Goal: Information Seeking & Learning: Learn about a topic

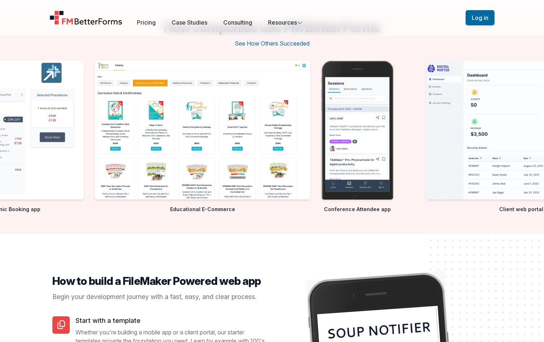
scroll to position [1150, 0]
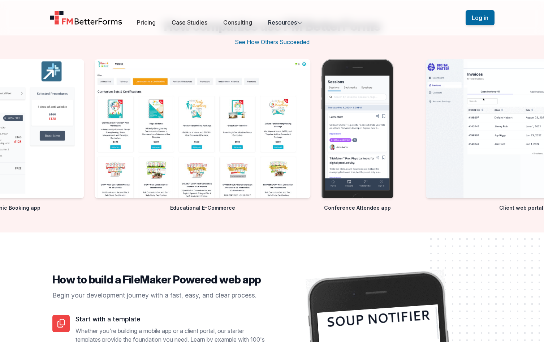
click at [394, 127] on img "8 / 10" at bounding box center [357, 128] width 72 height 139
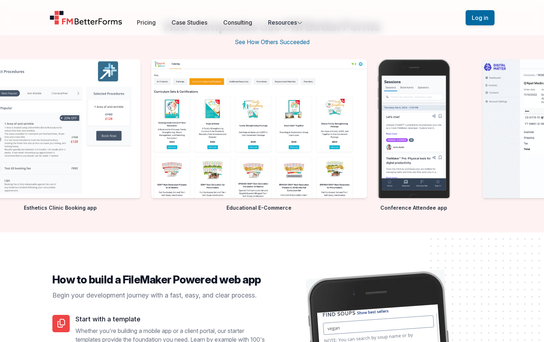
click at [407, 175] on img "8 / 10" at bounding box center [414, 128] width 72 height 139
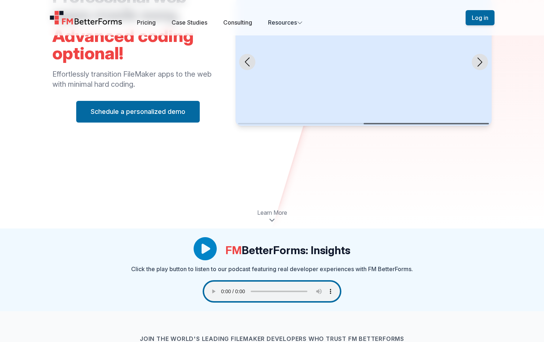
scroll to position [0, 0]
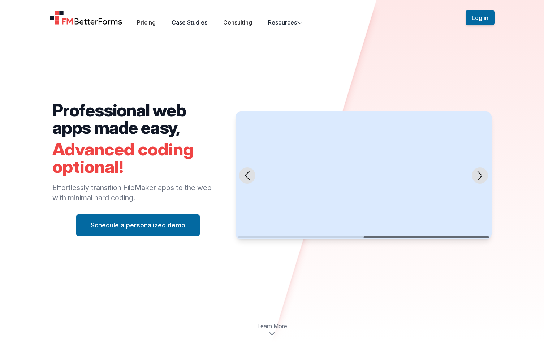
click at [208, 19] on link "Case Studies" at bounding box center [190, 22] width 36 height 7
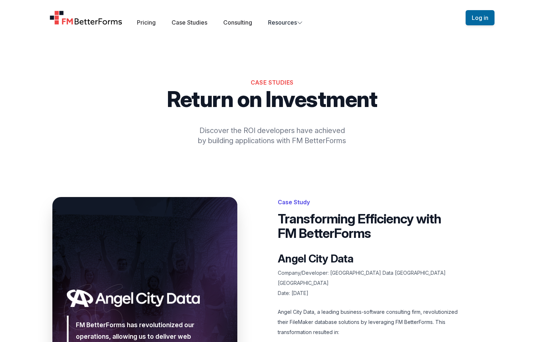
click at [73, 19] on img "Home" at bounding box center [86, 17] width 73 height 14
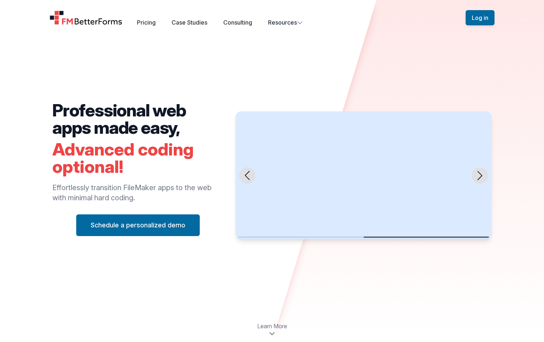
click at [477, 175] on icon "Next slide" at bounding box center [480, 175] width 9 height 9
click at [480, 176] on icon "Next slide" at bounding box center [480, 175] width 9 height 9
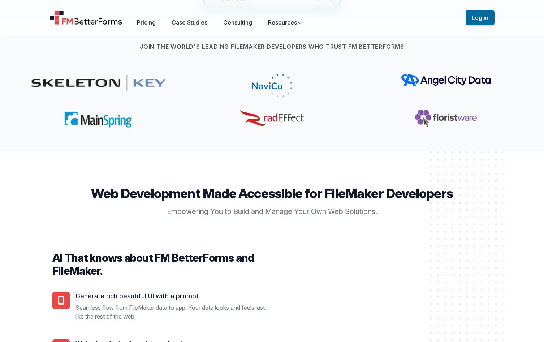
scroll to position [668, 0]
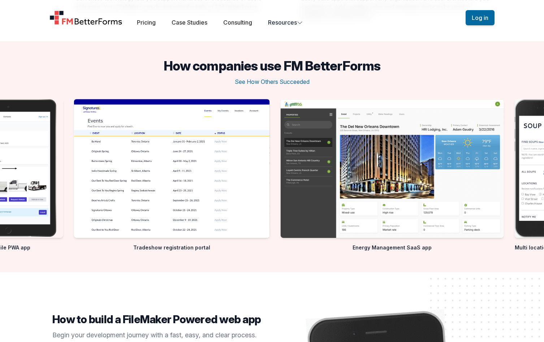
scroll to position [1110, 0]
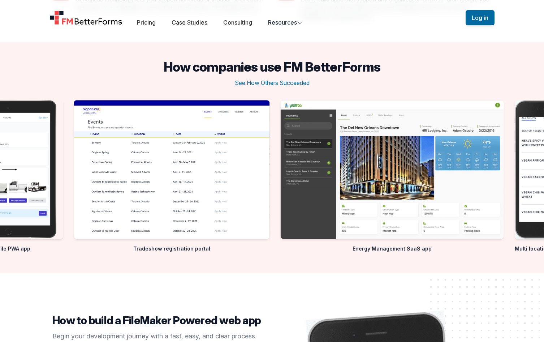
click at [342, 198] on img "4 / 10" at bounding box center [392, 169] width 223 height 139
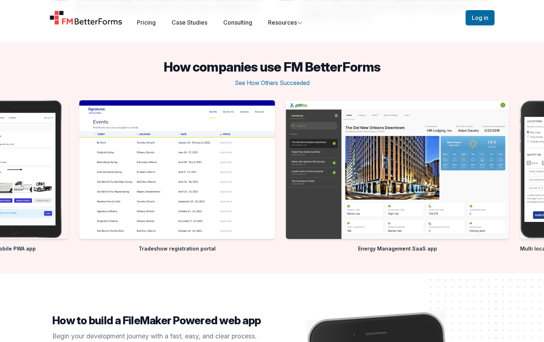
click at [484, 74] on div "How companies use FM BetterForms See How Others Succeeded" at bounding box center [272, 76] width 544 height 32
click at [475, 160] on img "4 / 10" at bounding box center [397, 169] width 223 height 139
click at [523, 153] on img "5 / 10" at bounding box center [555, 169] width 68 height 139
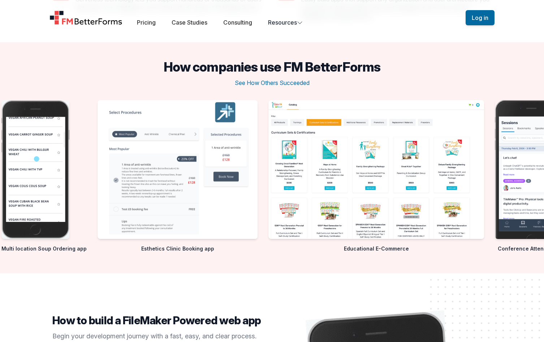
click at [0, 0] on slot "Client web portal Mobile PWA app Tradeshow registration portal Energy Managemen…" at bounding box center [0, 0] width 0 height 0
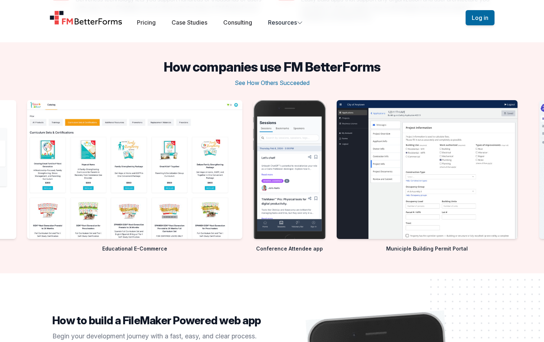
click at [240, 191] on div "Tradeshow registration portal Energy Management SaaS app Multi location Soup Or…" at bounding box center [272, 178] width 544 height 156
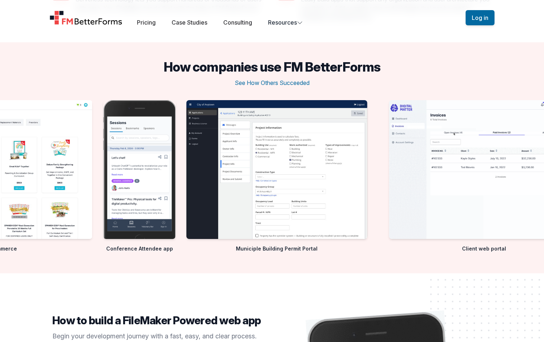
click at [176, 179] on img "8 / 10" at bounding box center [139, 169] width 72 height 139
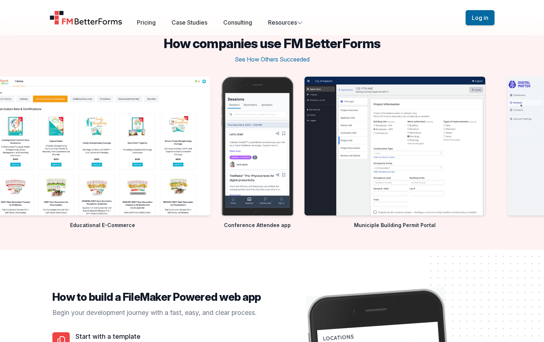
scroll to position [1128, 0]
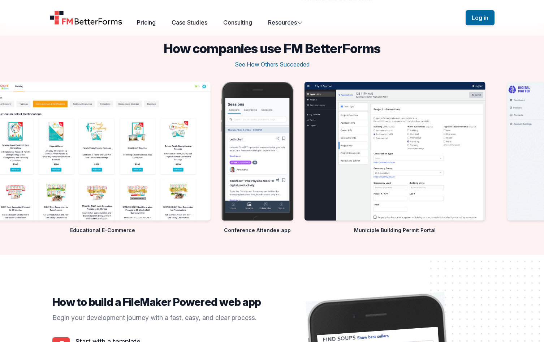
click at [156, 21] on link "Pricing" at bounding box center [146, 22] width 19 height 7
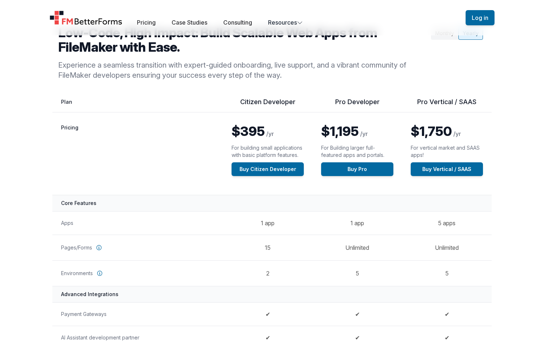
scroll to position [50, 0]
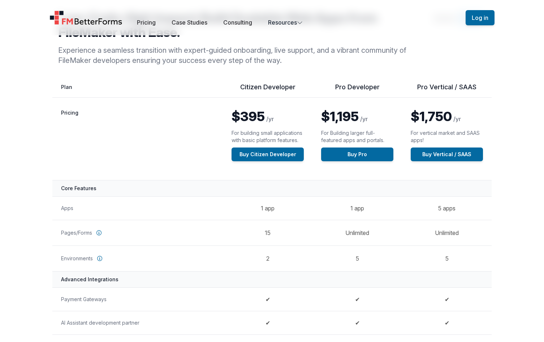
click at [103, 258] on icon at bounding box center [99, 258] width 11 height 11
